Goal: Task Accomplishment & Management: Use online tool/utility

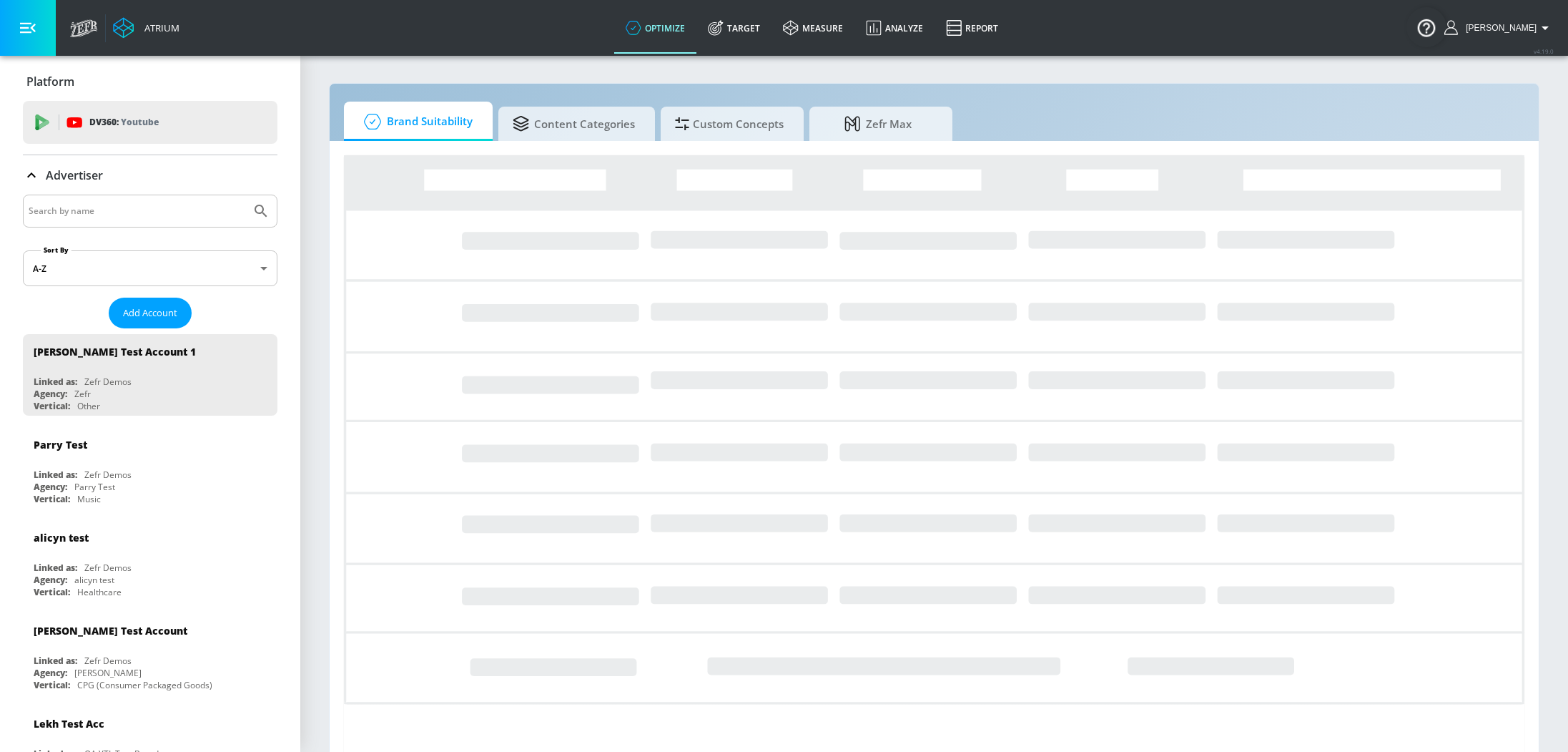
click at [135, 206] on input "Search by name" at bounding box center [136, 211] width 216 height 19
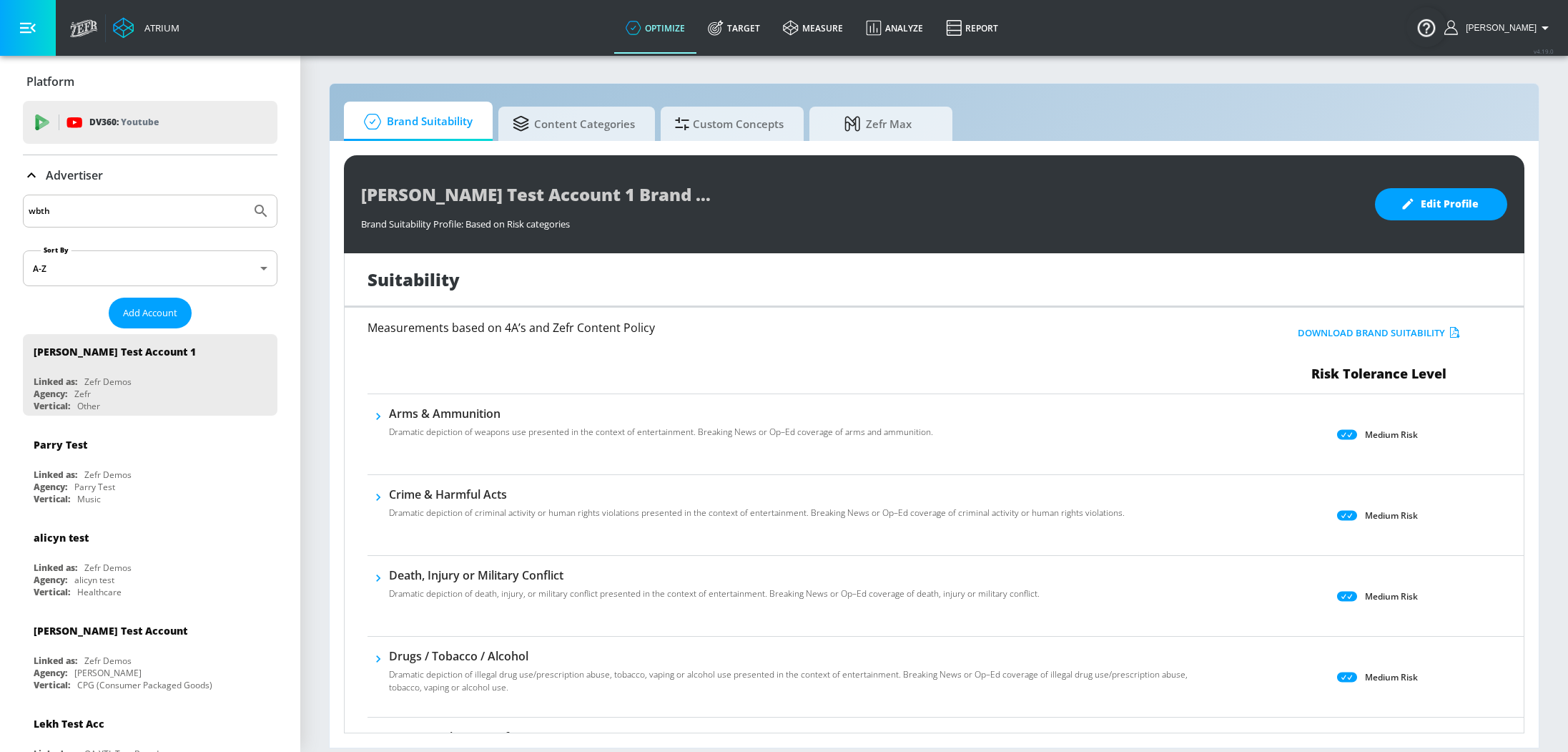
type input "wbth"
click at [246, 195] on button "Submit Search" at bounding box center [261, 210] width 32 height 32
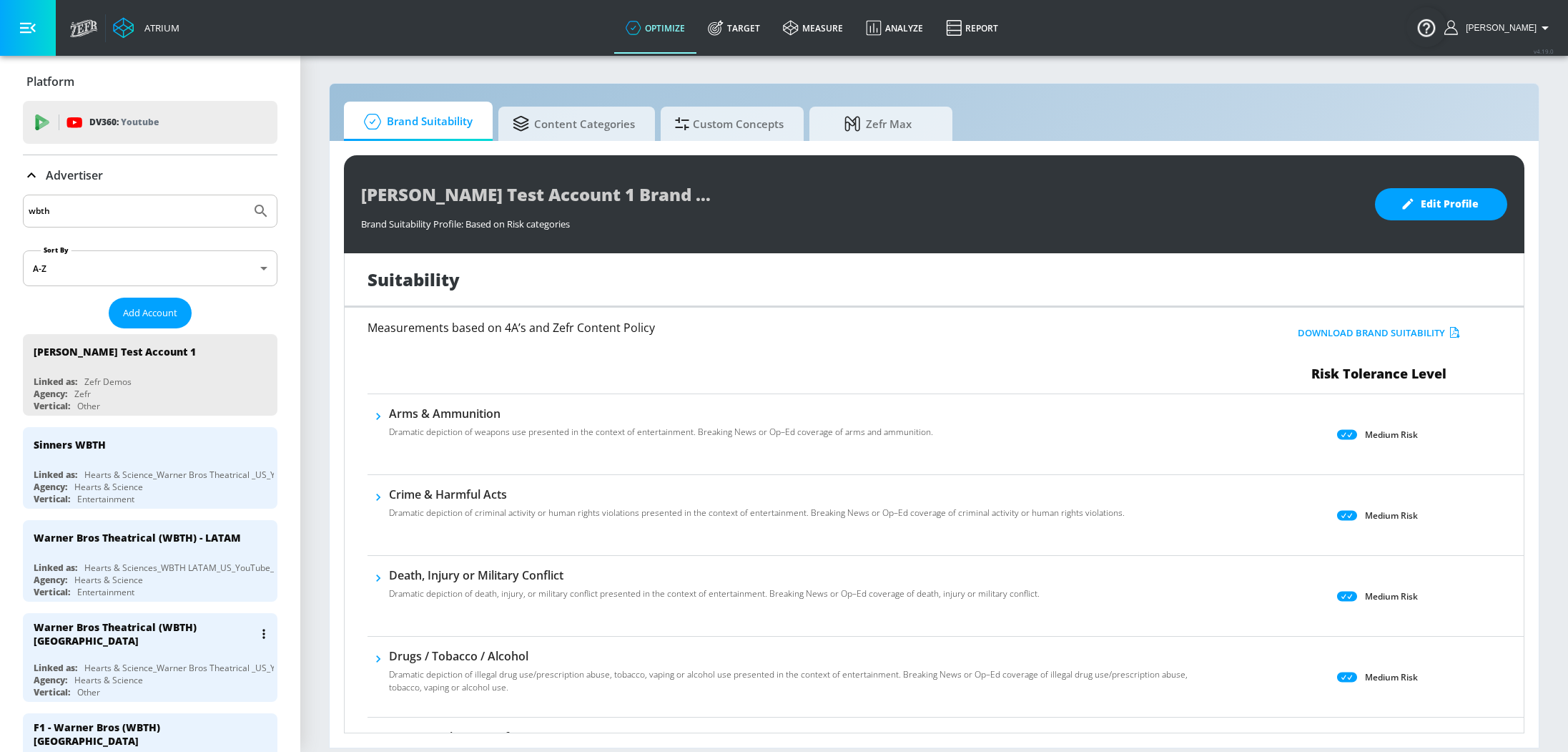
click at [167, 646] on div "Warner Bros Theatrical (WBTH) US Linked as: Hearts & Science_Warner Bros Theatr…" at bounding box center [150, 657] width 254 height 89
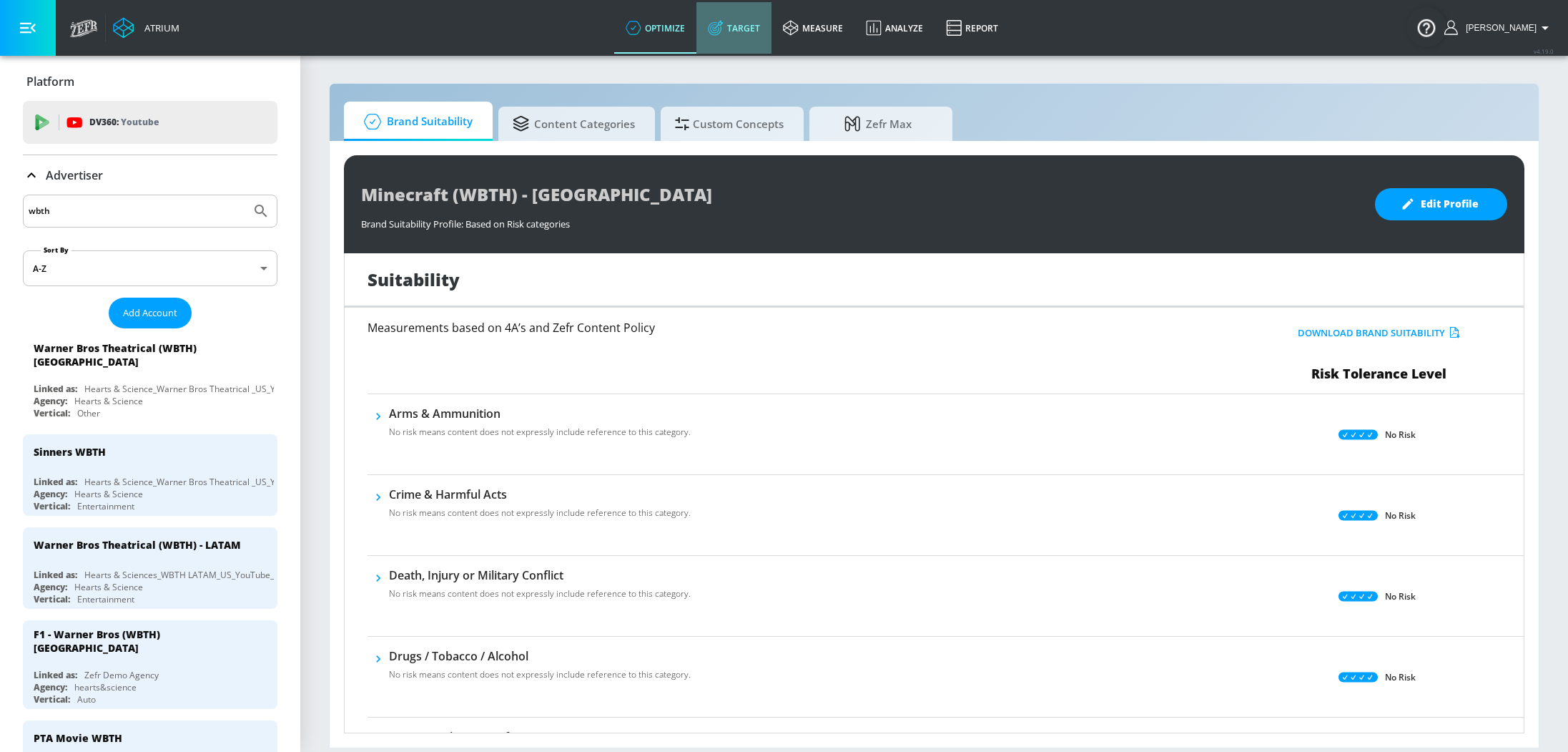
click at [739, 42] on link "Target" at bounding box center [734, 28] width 75 height 52
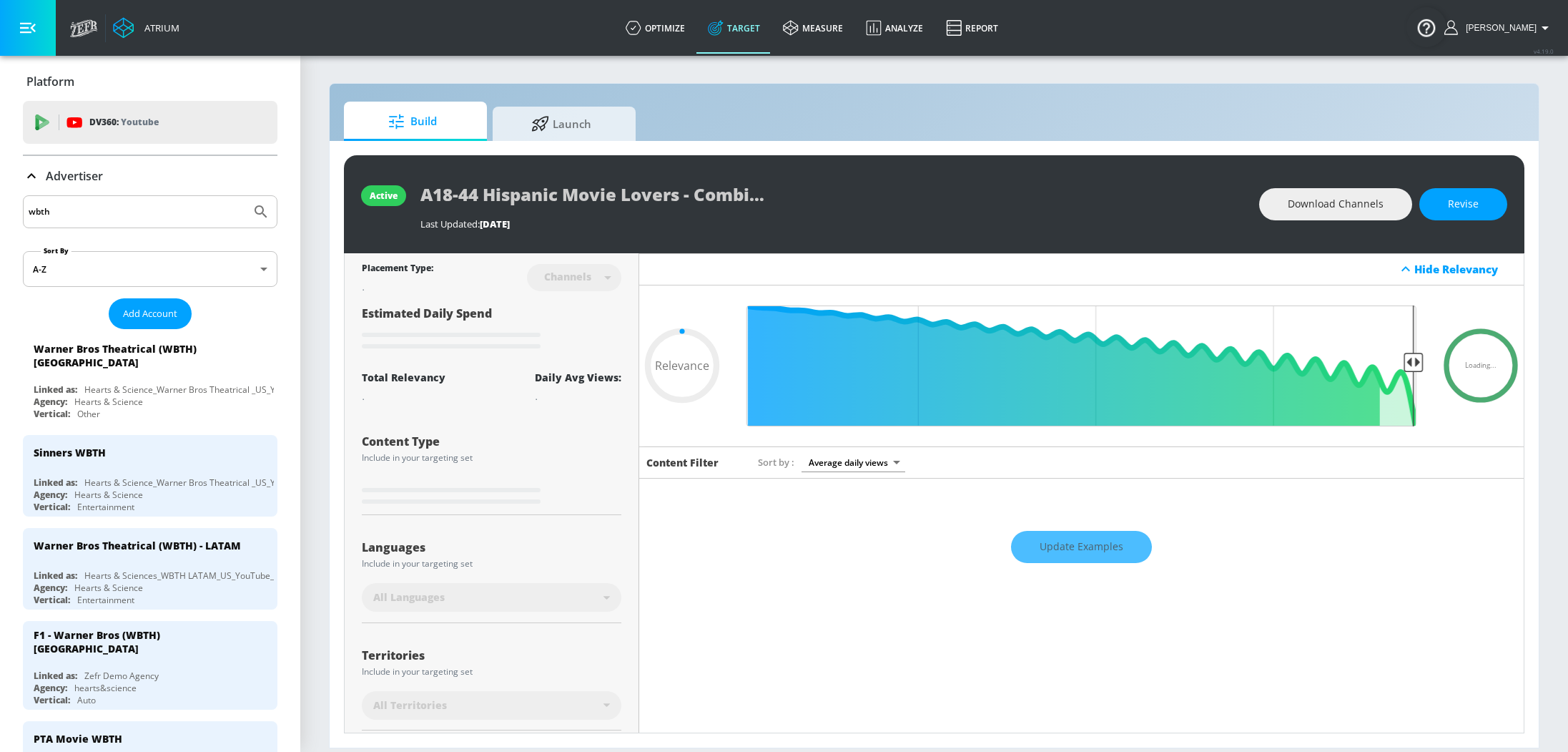
type input "0.05"
click at [585, 135] on span "Launch" at bounding box center [561, 122] width 109 height 34
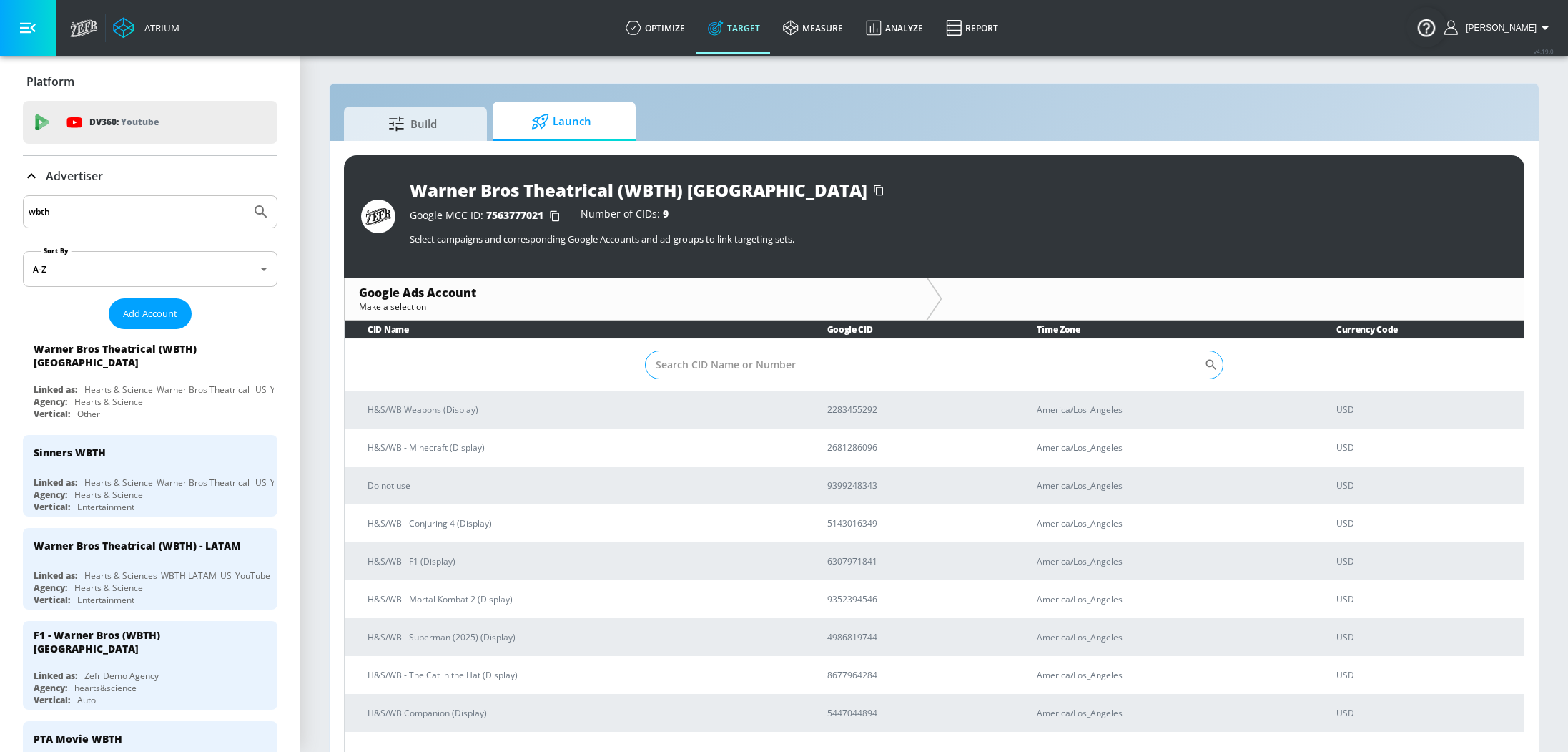
click at [772, 367] on input "Sort By" at bounding box center [924, 364] width 559 height 28
paste input "22892993990"
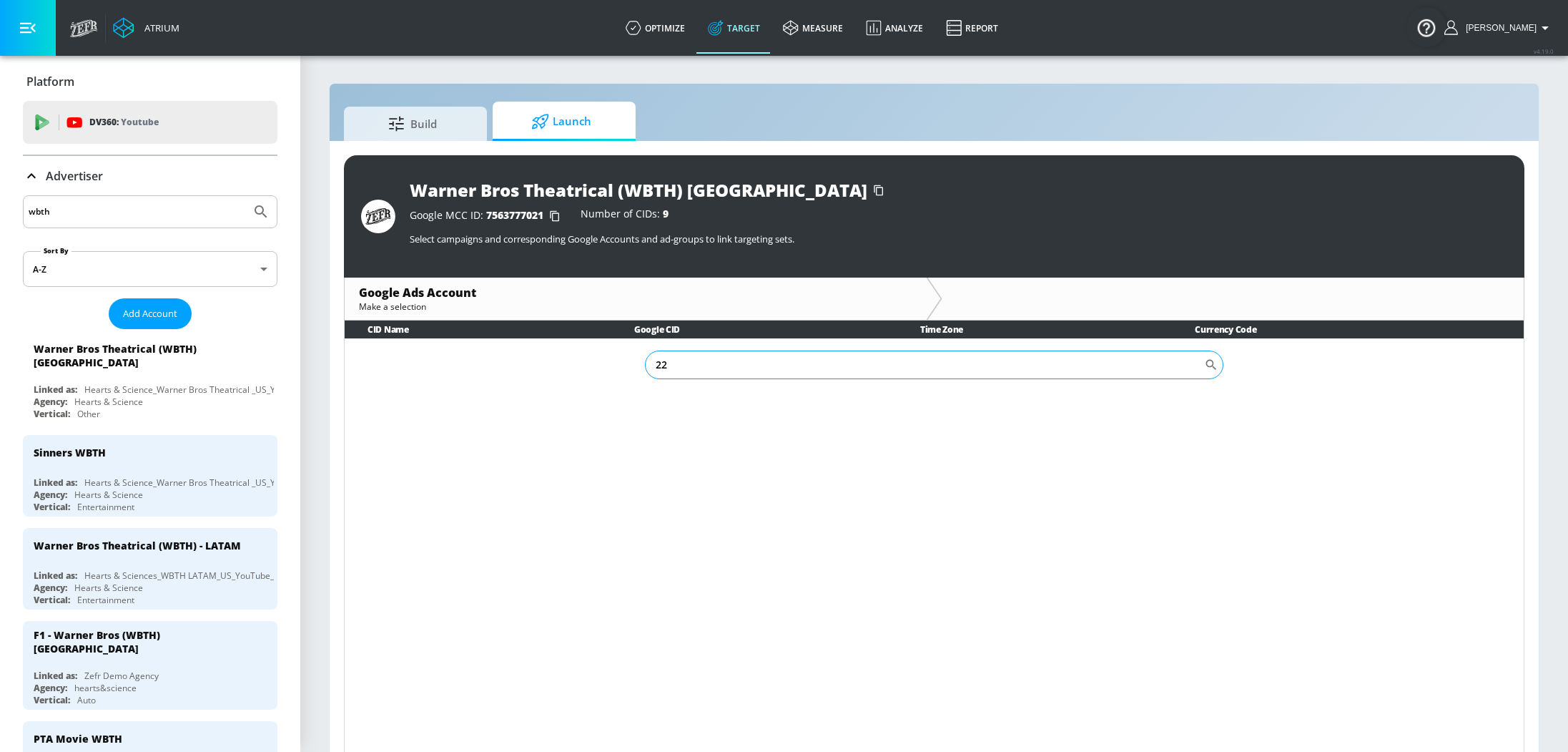
type input "2"
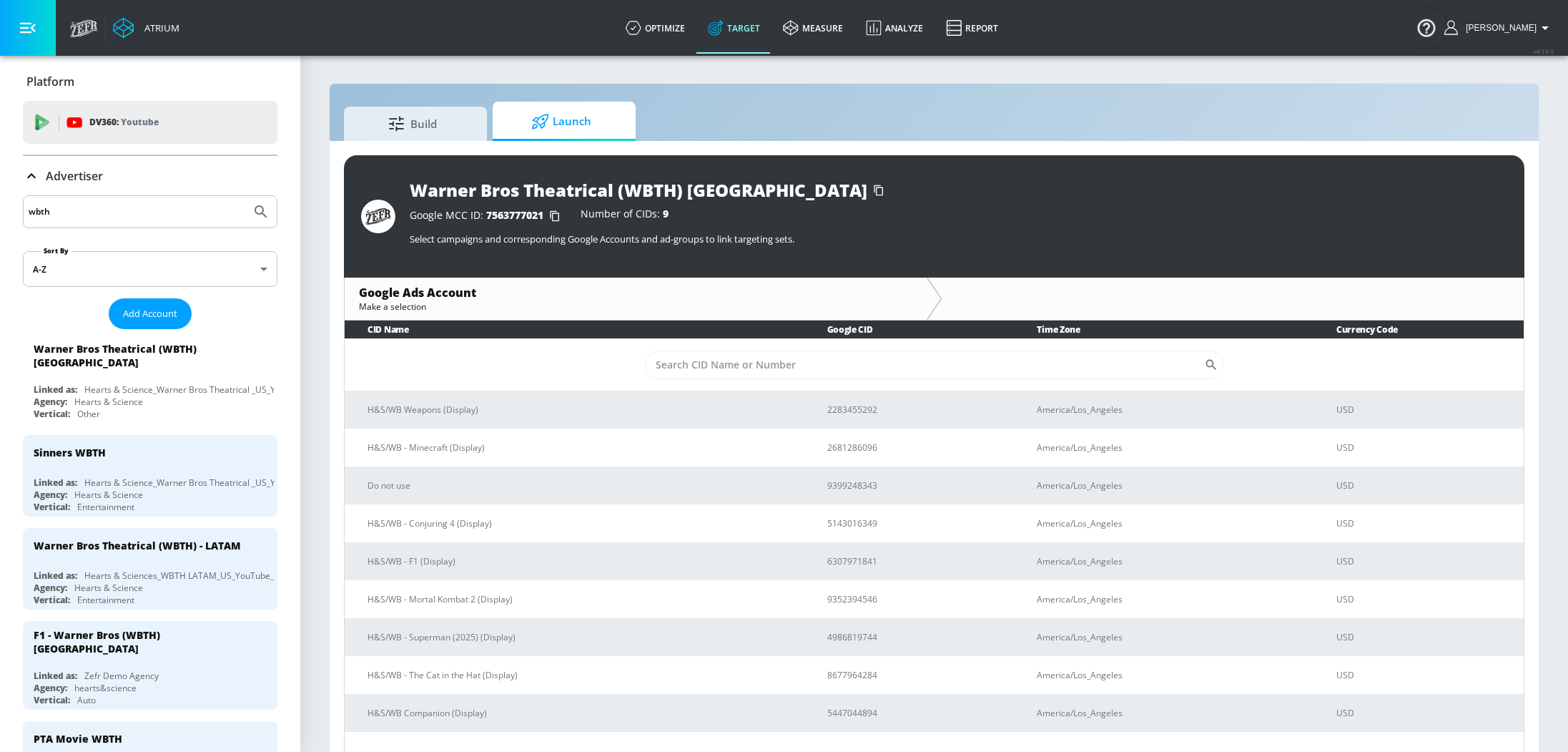
scroll to position [20, 0]
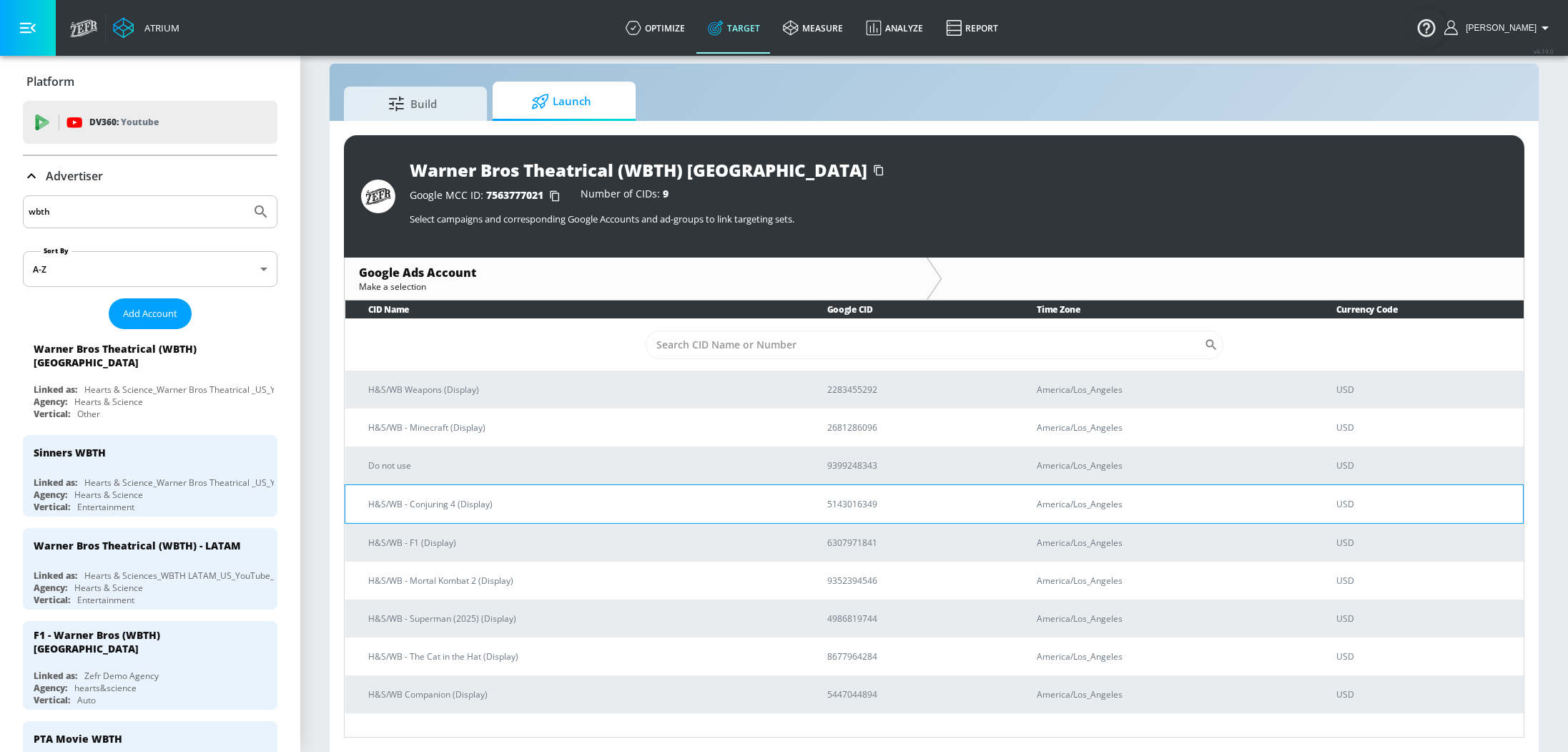
click at [504, 503] on p "H&S/WB - Conjuring 4 (Display)" at bounding box center [580, 504] width 425 height 15
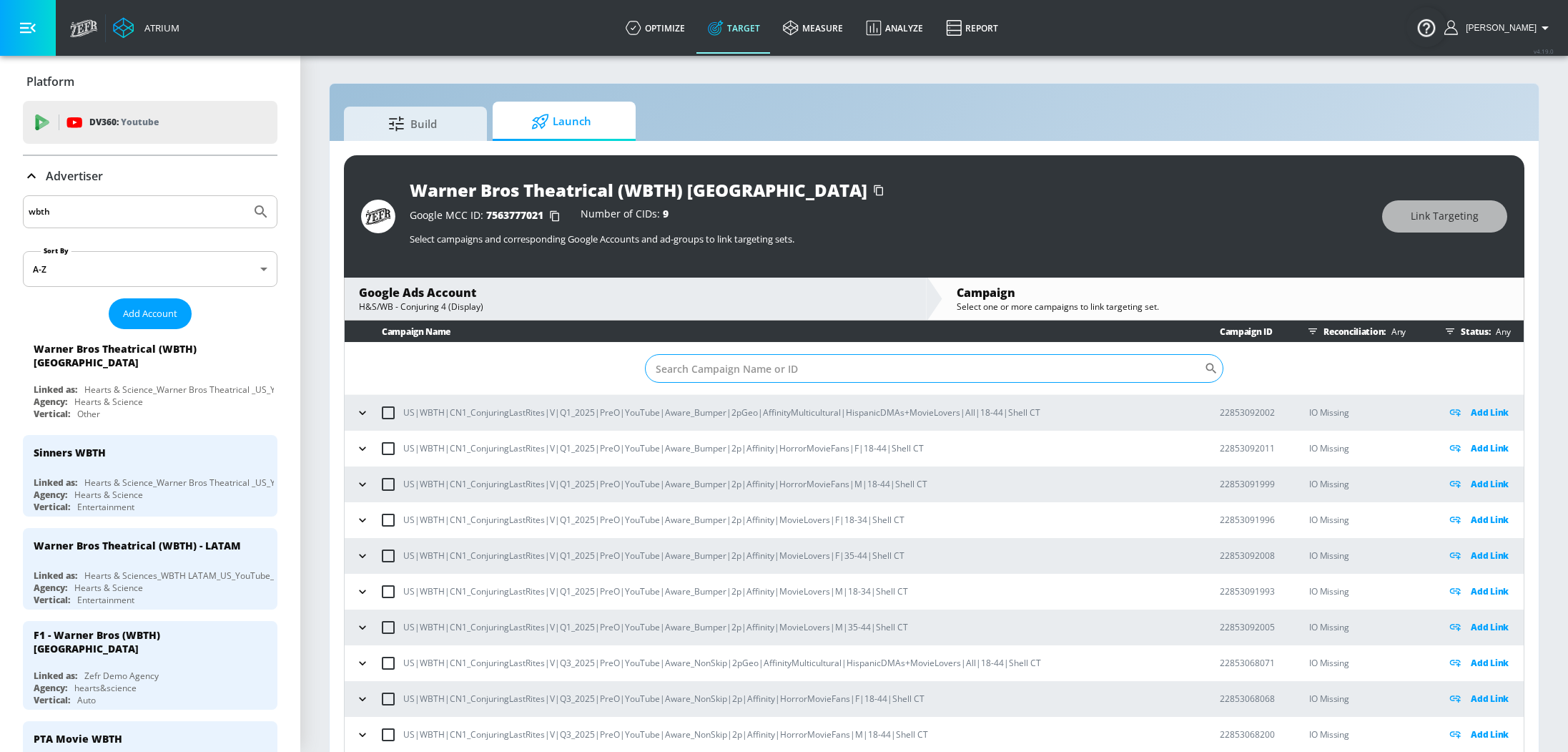
click at [806, 378] on input "Sort By" at bounding box center [924, 368] width 559 height 28
paste input "22892993990"
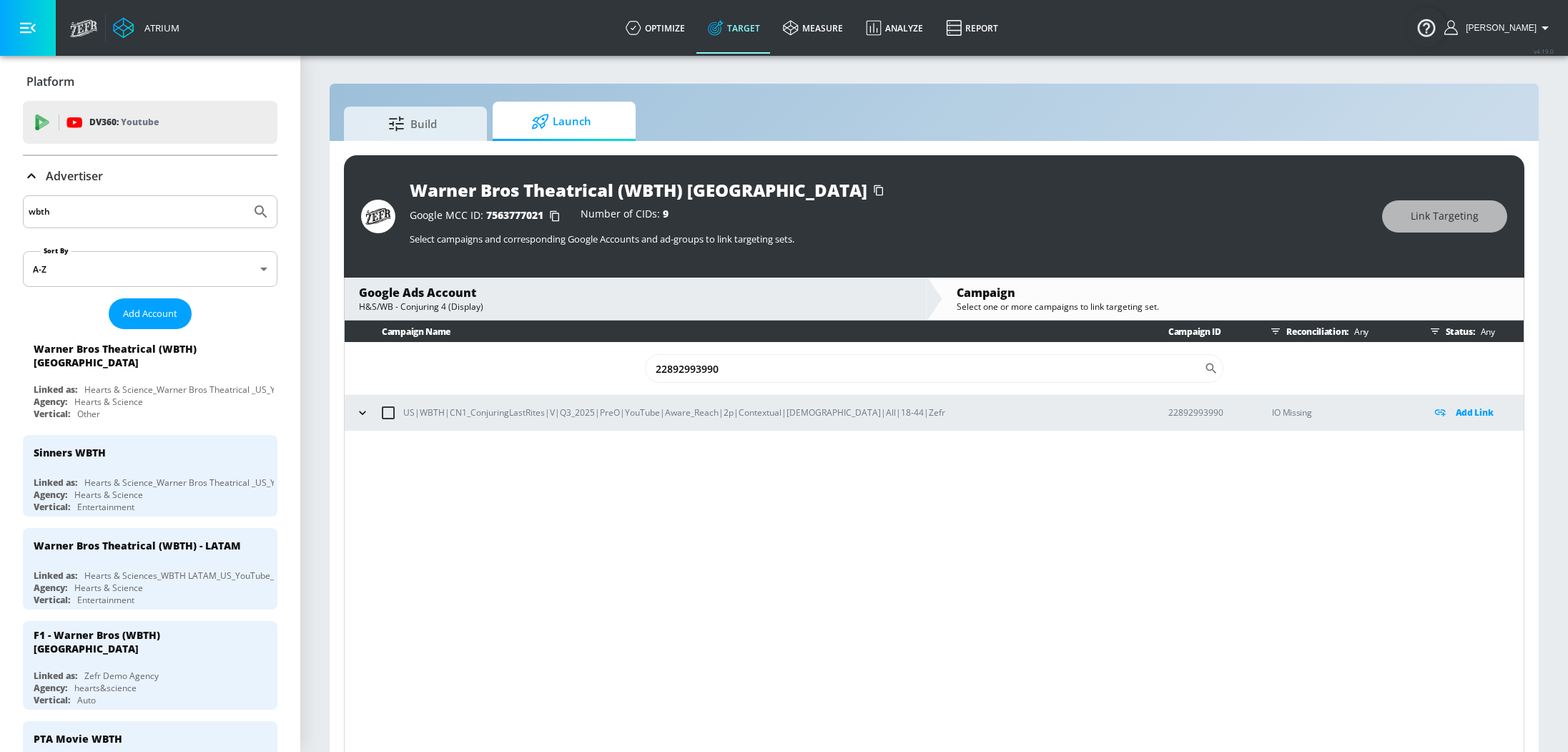
type input "22892993990"
click at [354, 410] on button "button" at bounding box center [362, 412] width 22 height 22
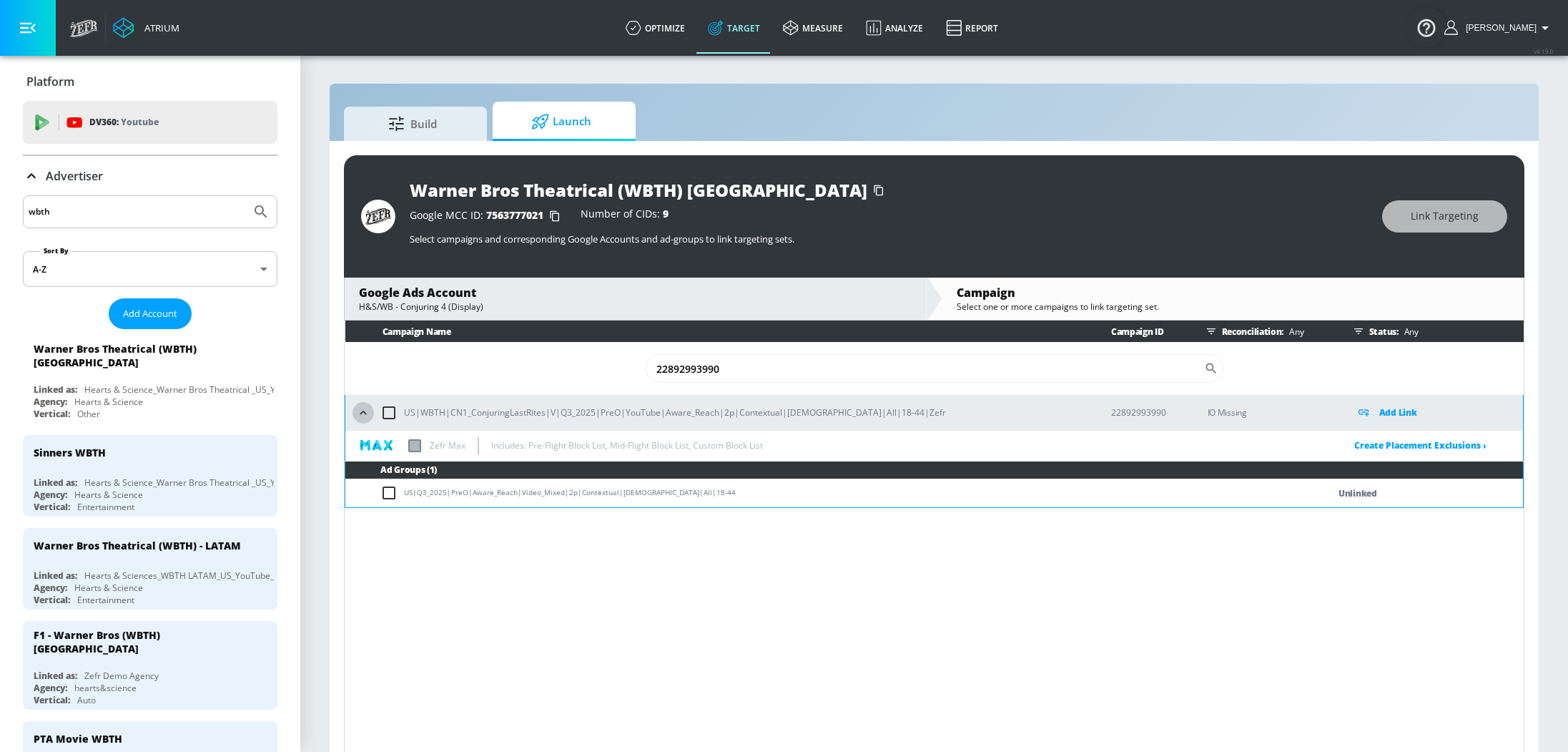
click at [366, 413] on icon "button" at bounding box center [362, 412] width 6 height 3
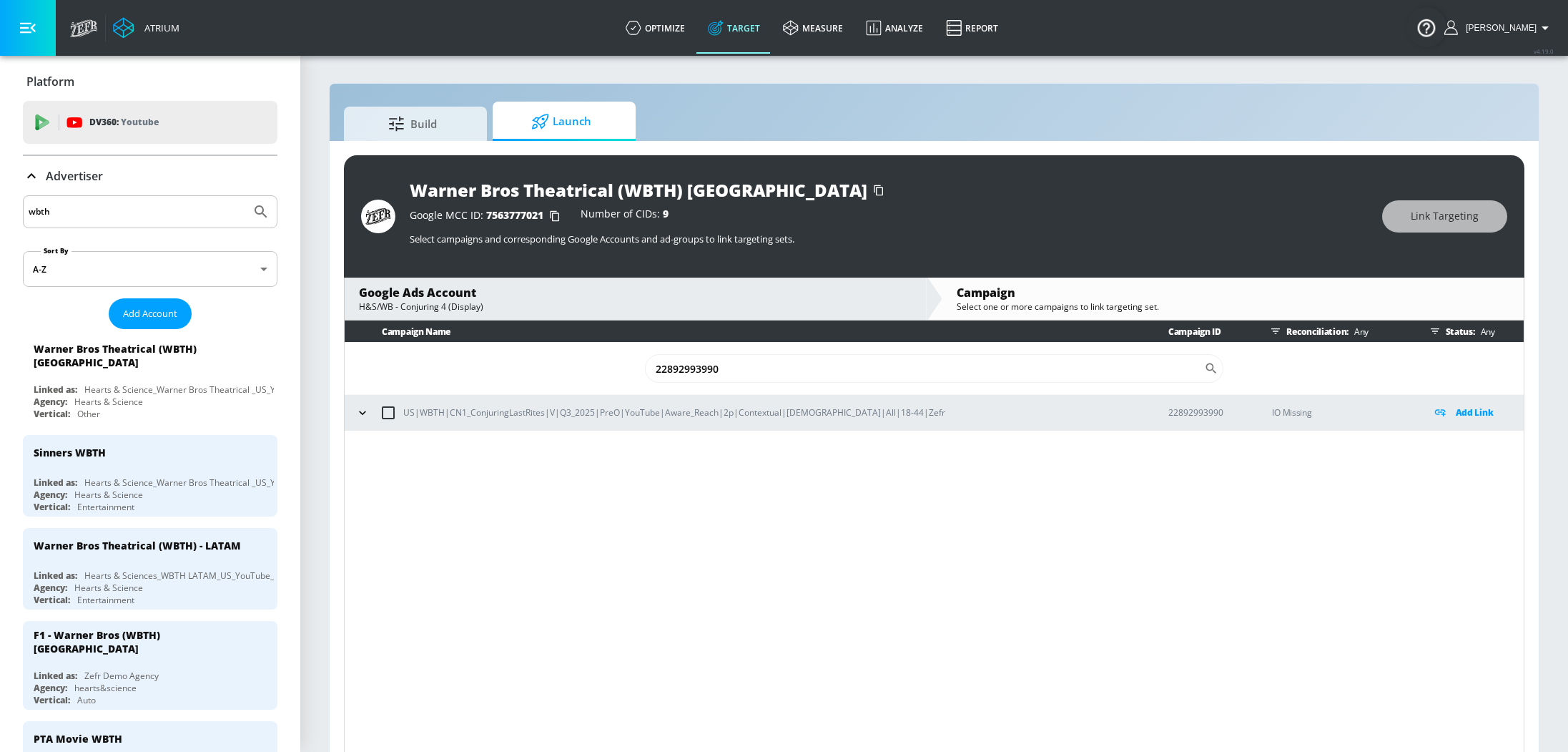
drag, startPoint x: 816, startPoint y: 372, endPoint x: 622, endPoint y: 369, distance: 194.0
click at [622, 369] on td "22892993990 ​" at bounding box center [934, 368] width 1179 height 53
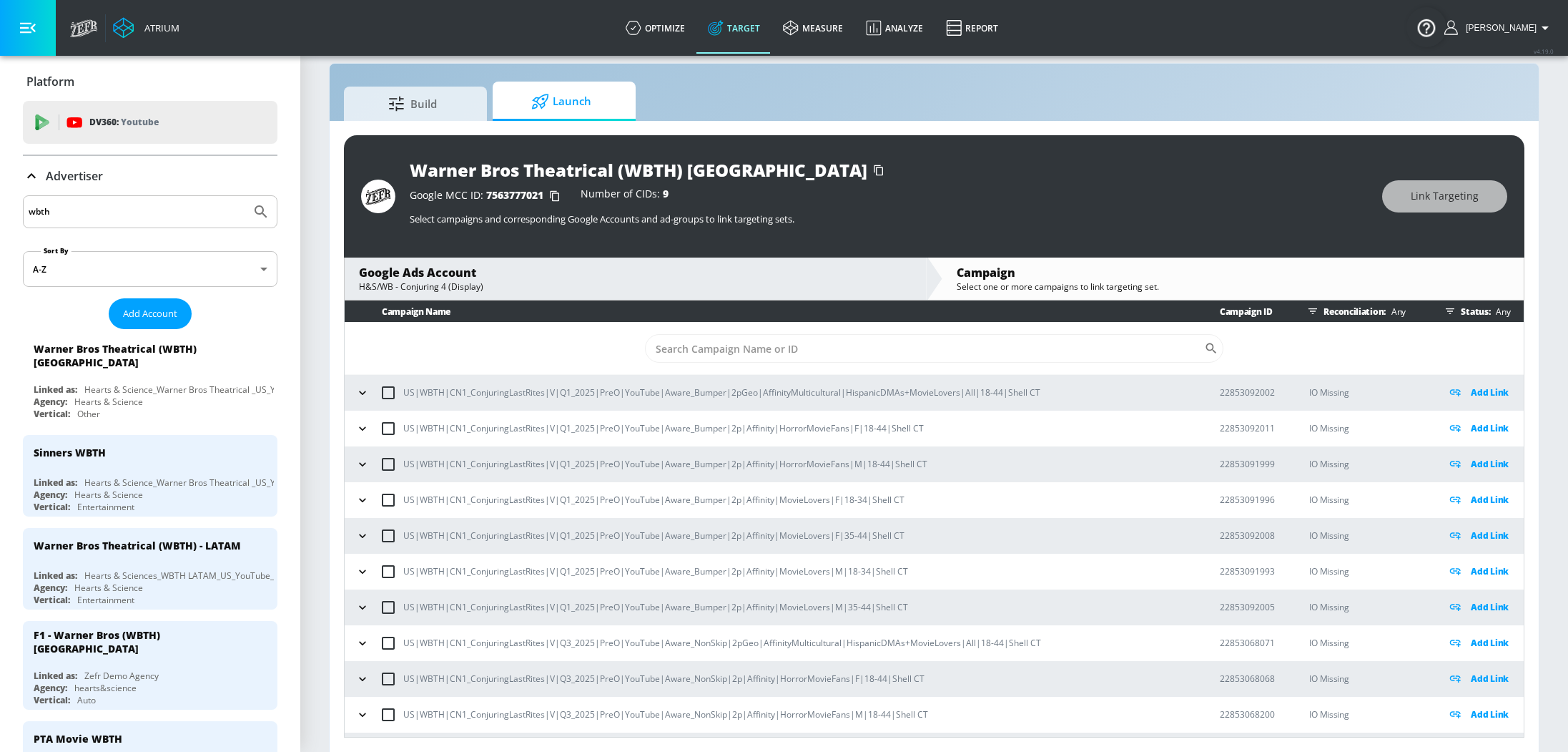
paste input "22892993990"
type input "22892993990"
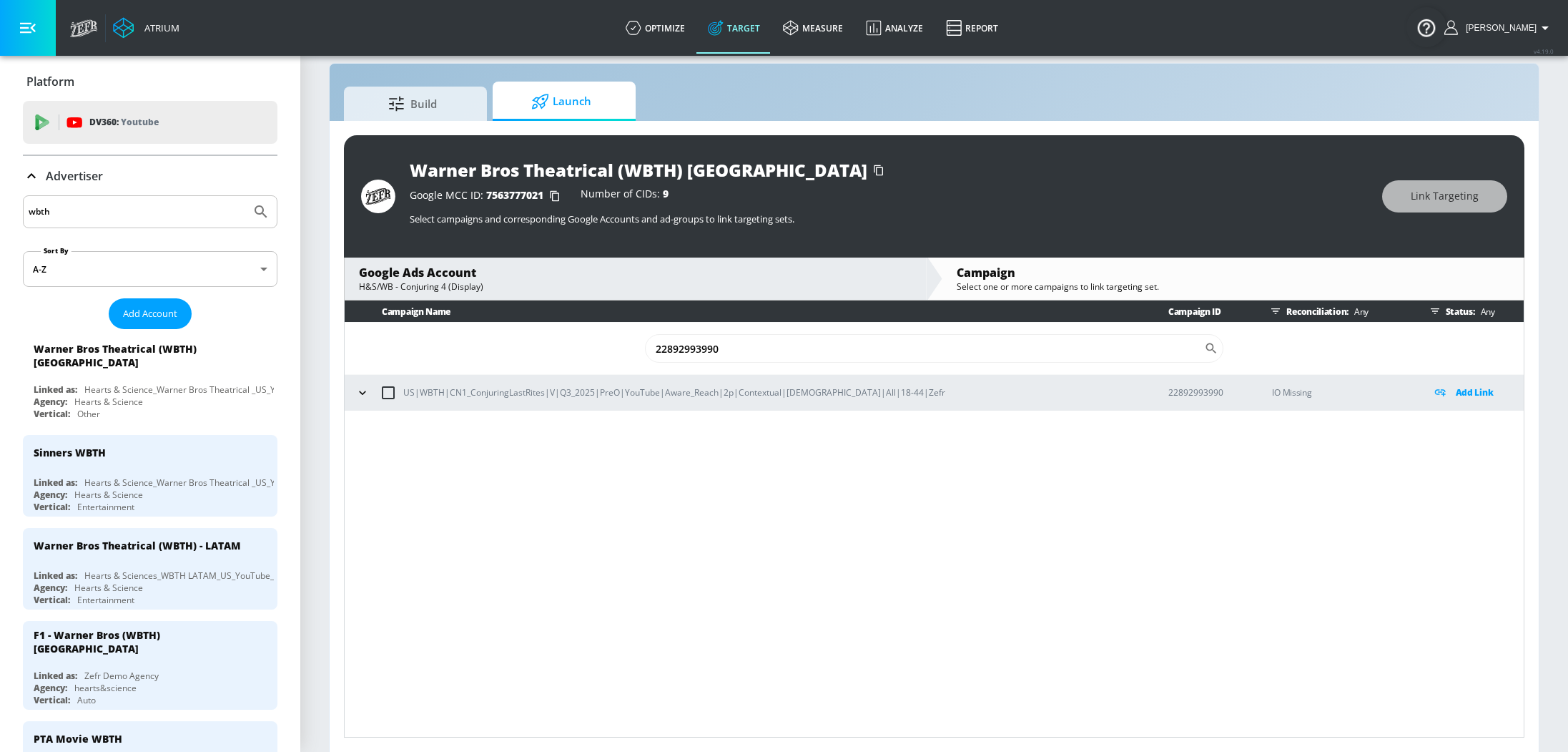
click at [355, 388] on icon "button" at bounding box center [362, 392] width 15 height 15
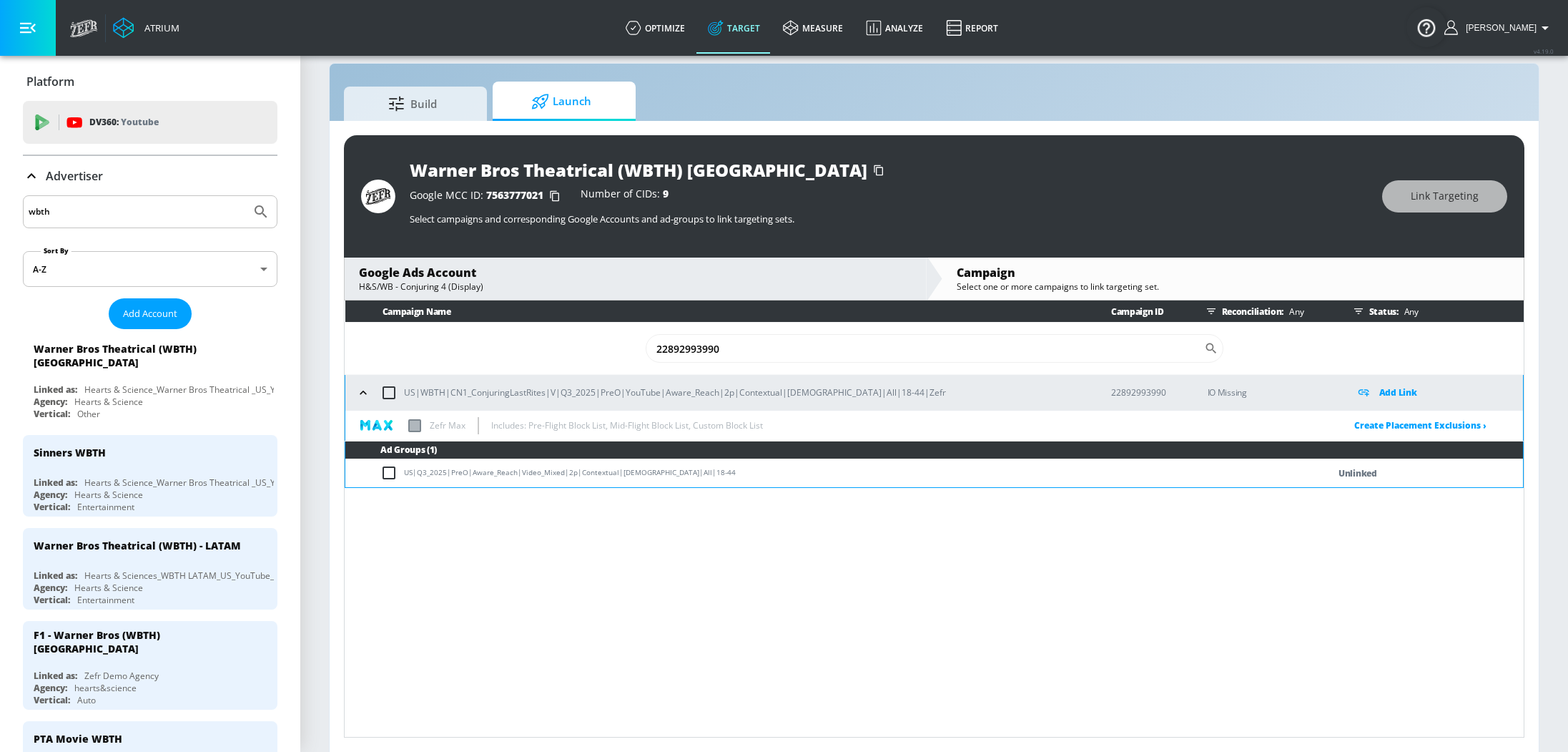
click at [386, 473] on input "checkbox" at bounding box center [391, 473] width 23 height 17
checkbox input "true"
click at [1450, 202] on span "Link Targeting" at bounding box center [1445, 196] width 68 height 18
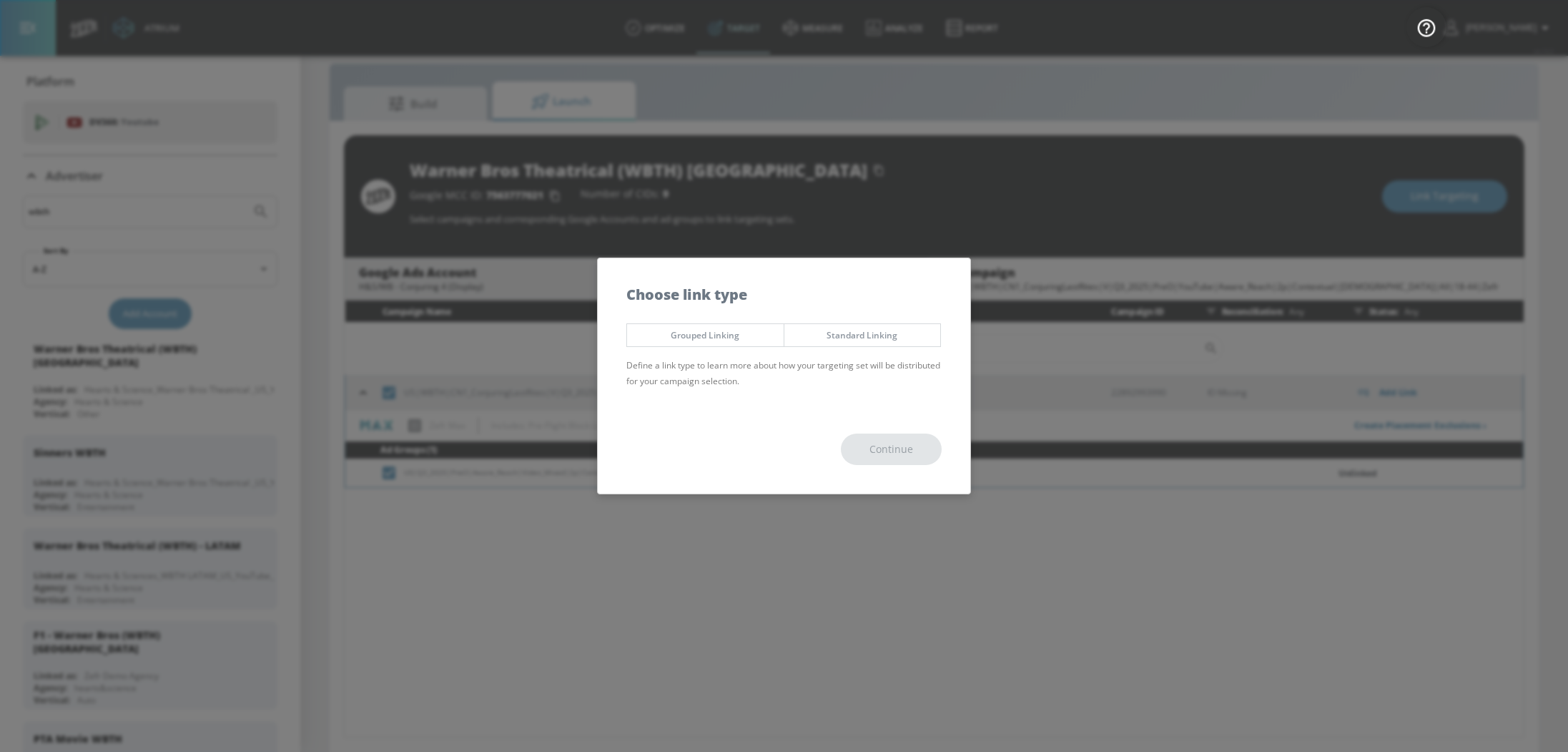
click at [882, 329] on span "Standard Linking" at bounding box center [862, 335] width 135 height 15
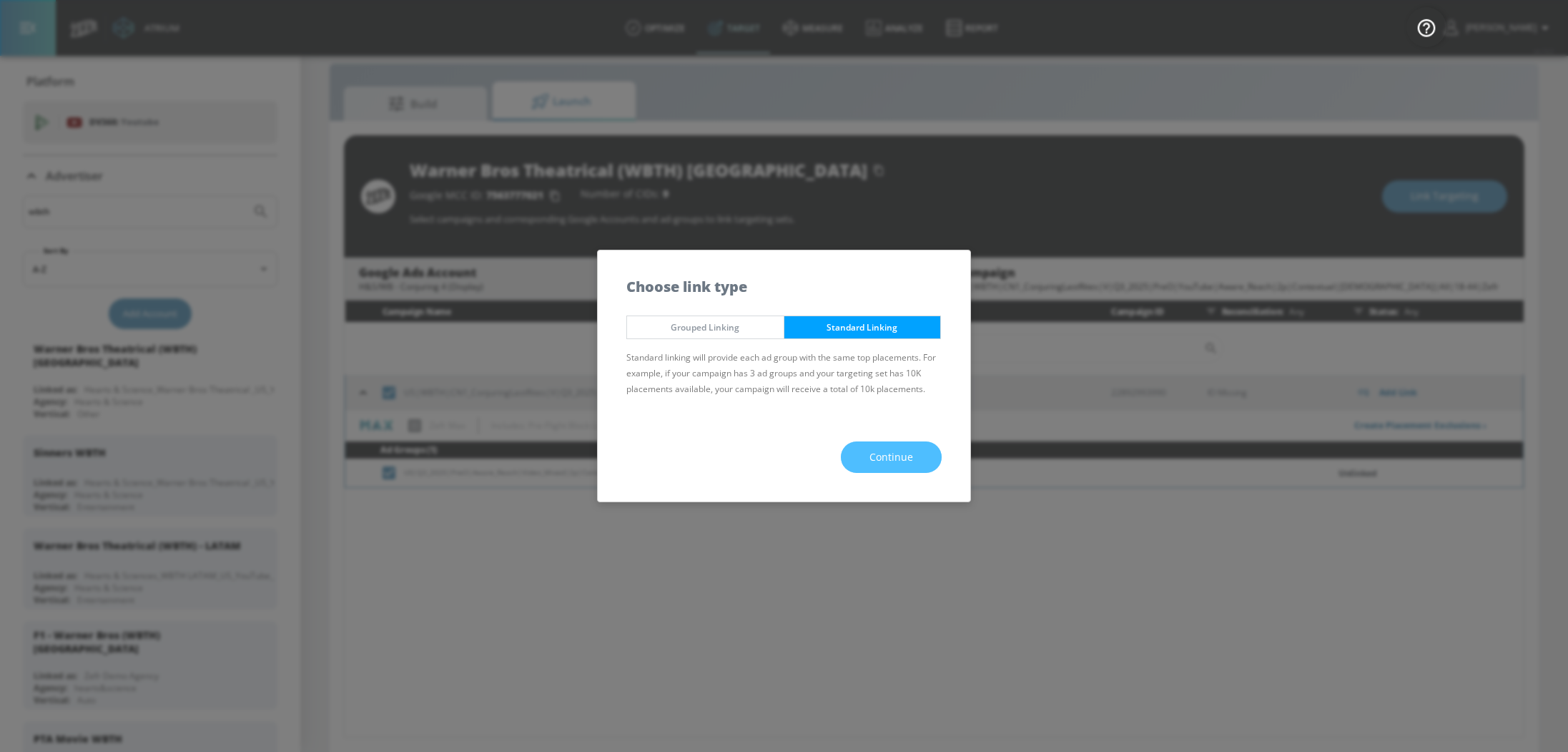
click at [900, 463] on span "Continue" at bounding box center [891, 457] width 44 height 18
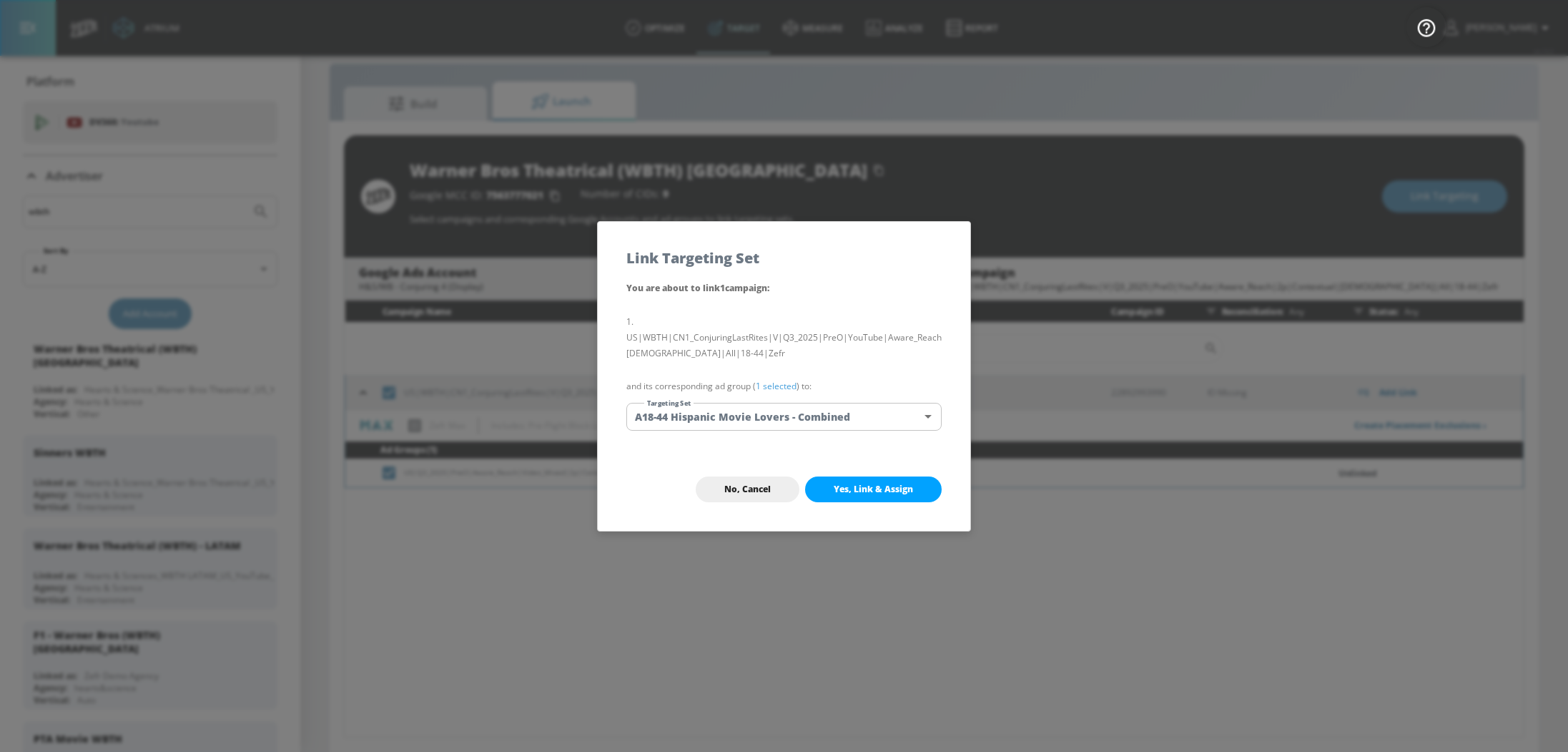
click at [905, 499] on button "Yes, Link & Assign" at bounding box center [873, 489] width 136 height 26
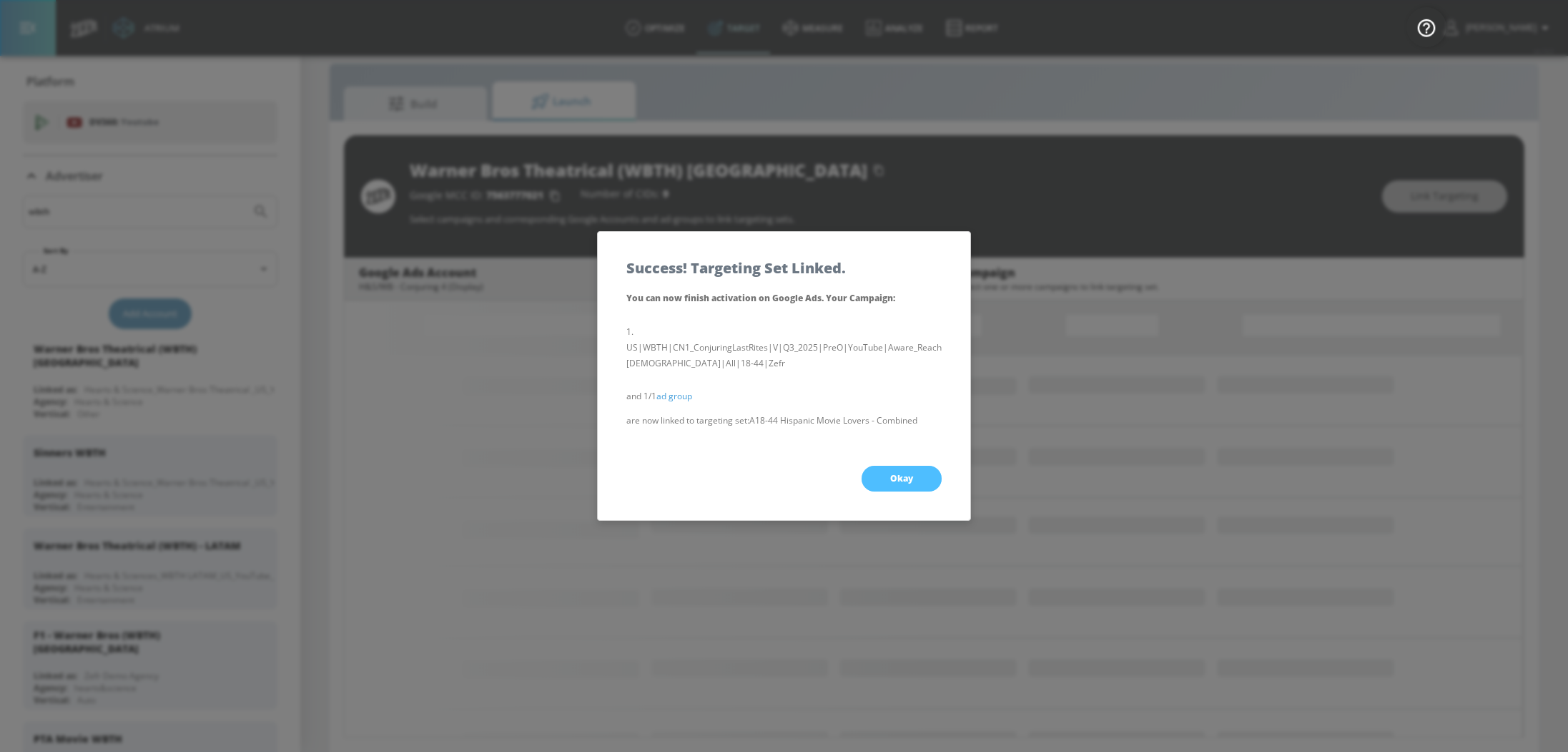
click at [896, 467] on button "Okay" at bounding box center [902, 479] width 80 height 26
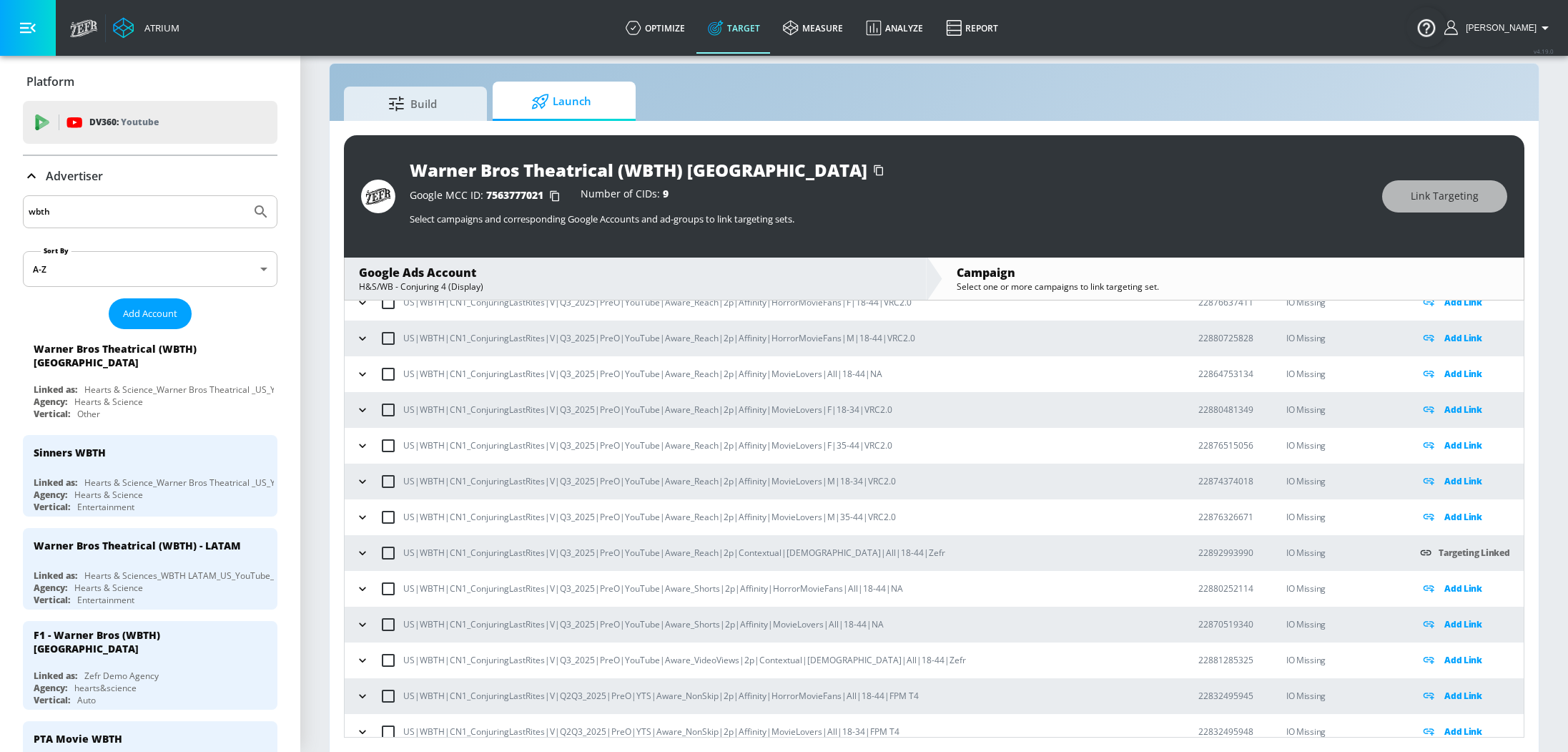
scroll to position [3588, 0]
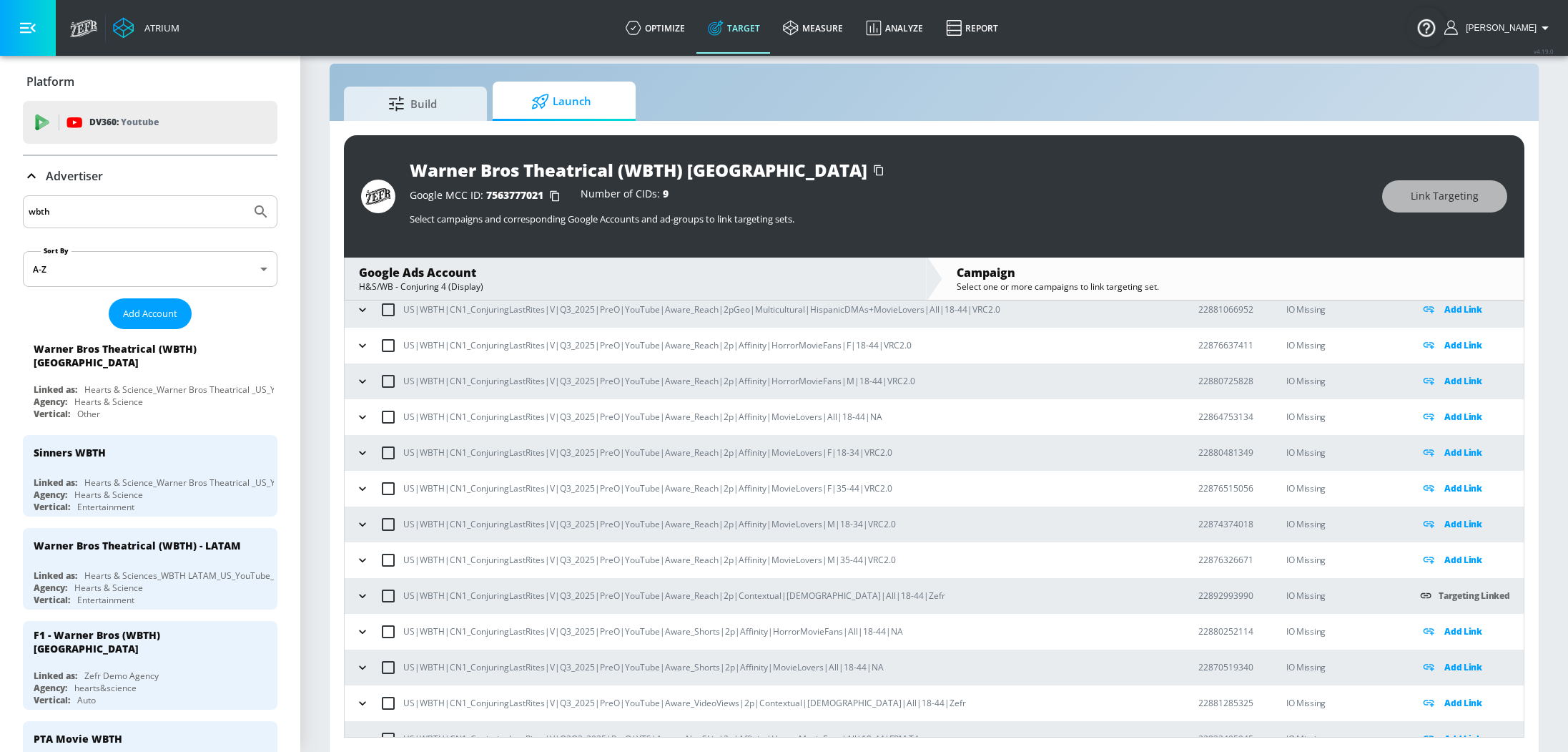
click at [363, 592] on icon "button" at bounding box center [362, 596] width 15 height 15
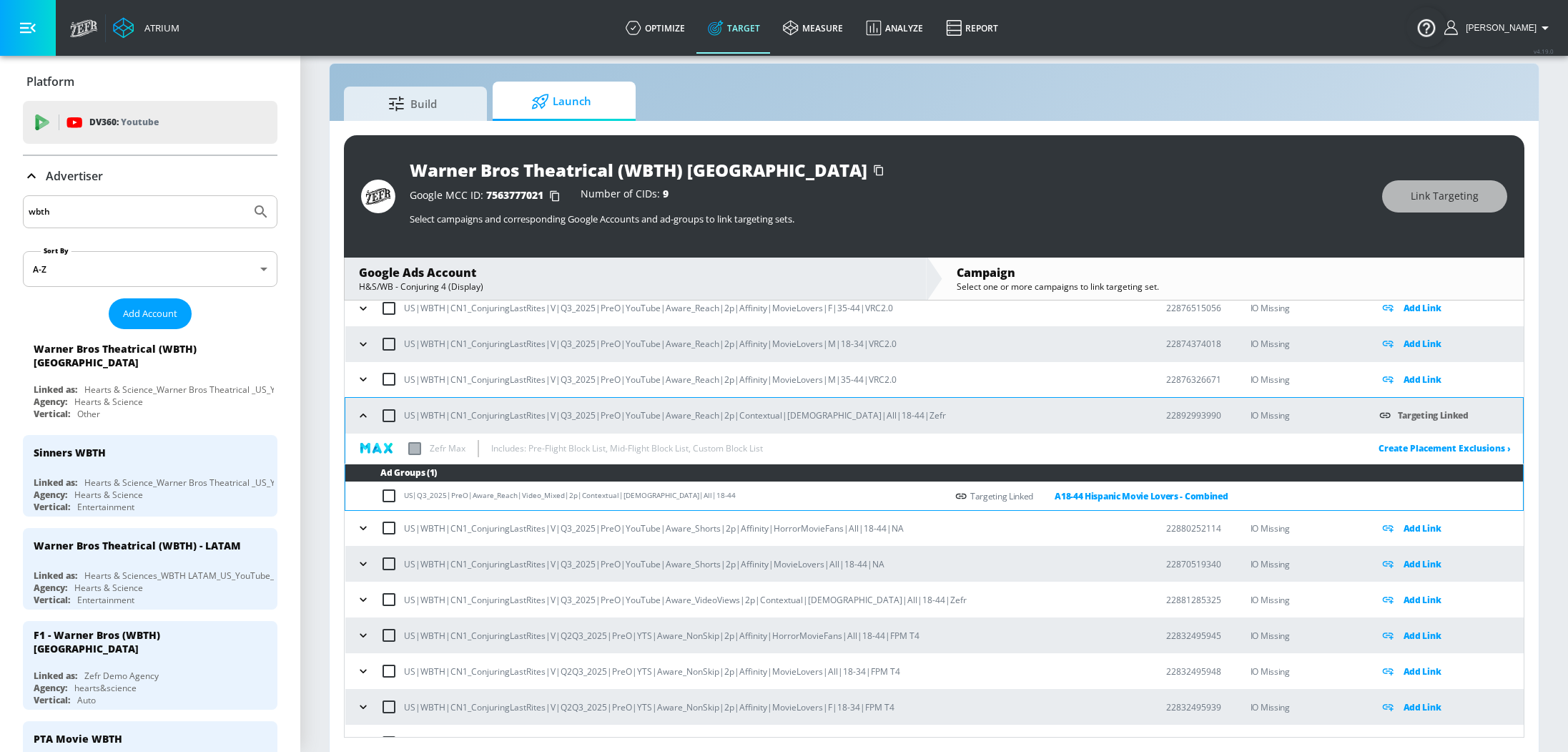
scroll to position [3769, 0]
drag, startPoint x: 1221, startPoint y: 410, endPoint x: 1159, endPoint y: 413, distance: 62.1
click at [1159, 413] on td "22892993990" at bounding box center [1185, 414] width 84 height 35
copy p "22892993990"
drag, startPoint x: 887, startPoint y: 416, endPoint x: 408, endPoint y: 417, distance: 479.0
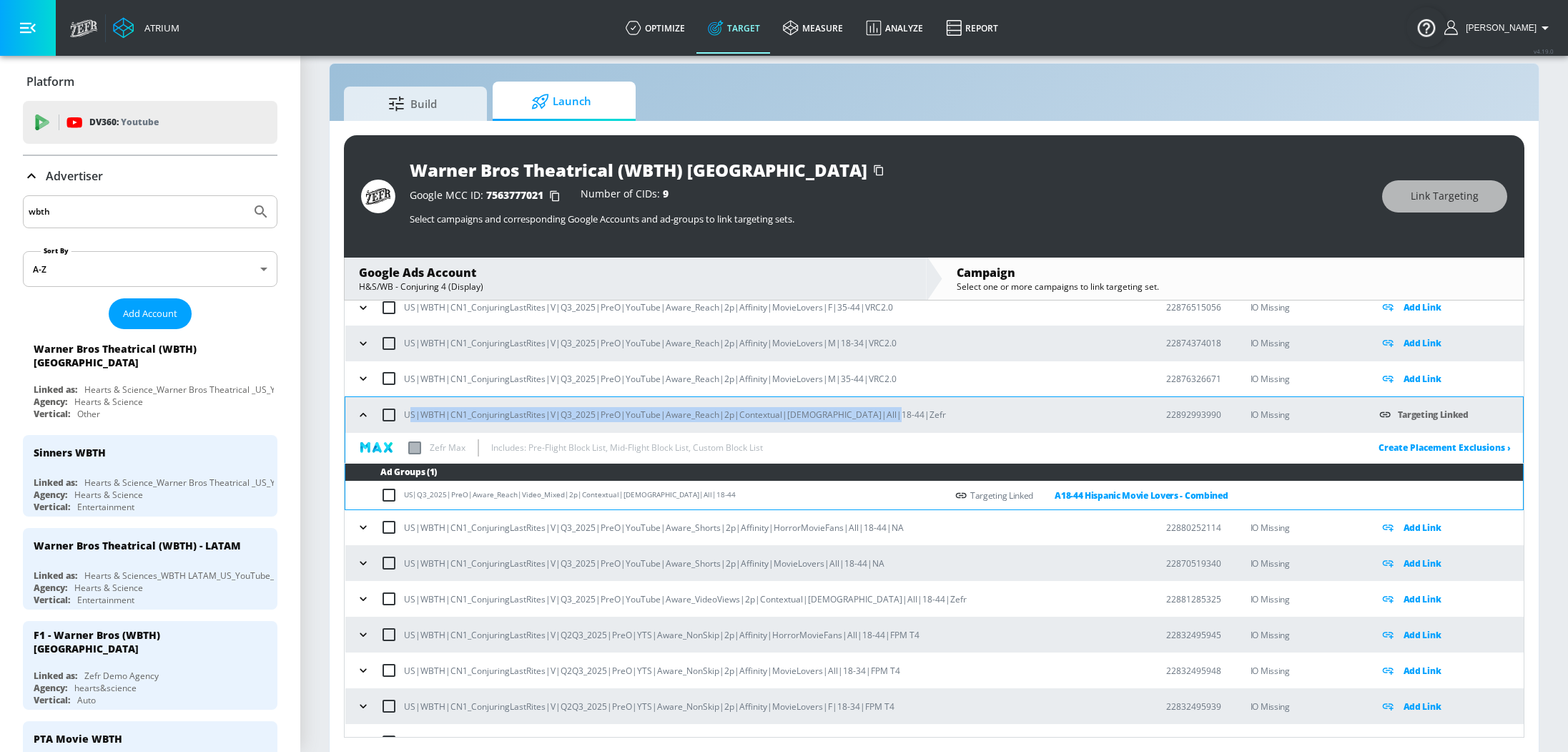
click at [409, 417] on div "US|WBTH|CN1_ConjuringLastRites|V|Q3_2025|PreO|YouTube|Aware_Reach|2p|Contextual…" at bounding box center [748, 415] width 791 height 30
